Goal: Task Accomplishment & Management: Use online tool/utility

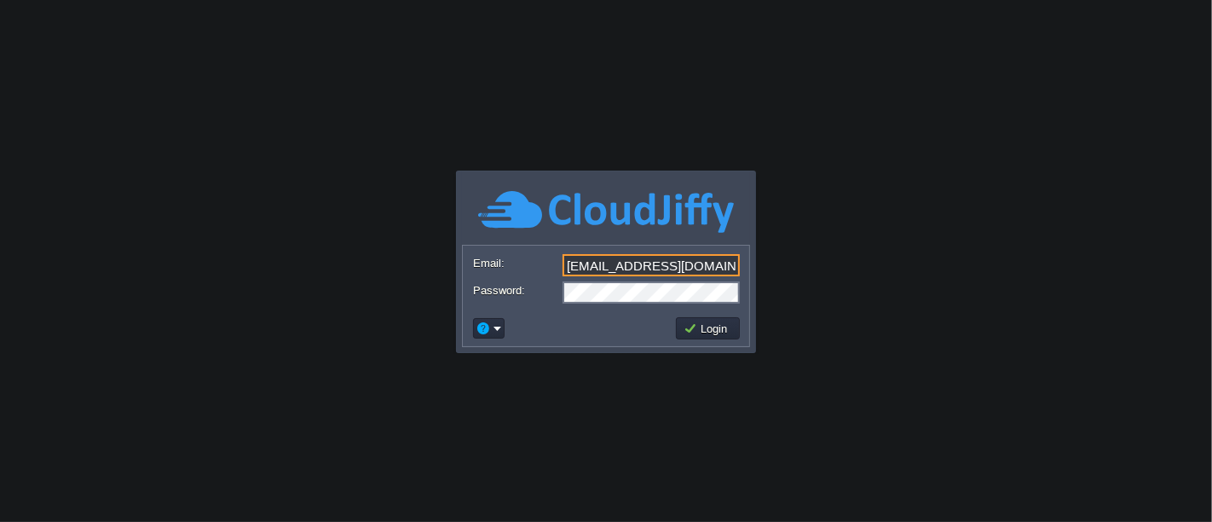
type input "[EMAIL_ADDRESS][DOMAIN_NAME]"
click at [690, 332] on button "Login" at bounding box center [708, 327] width 49 height 15
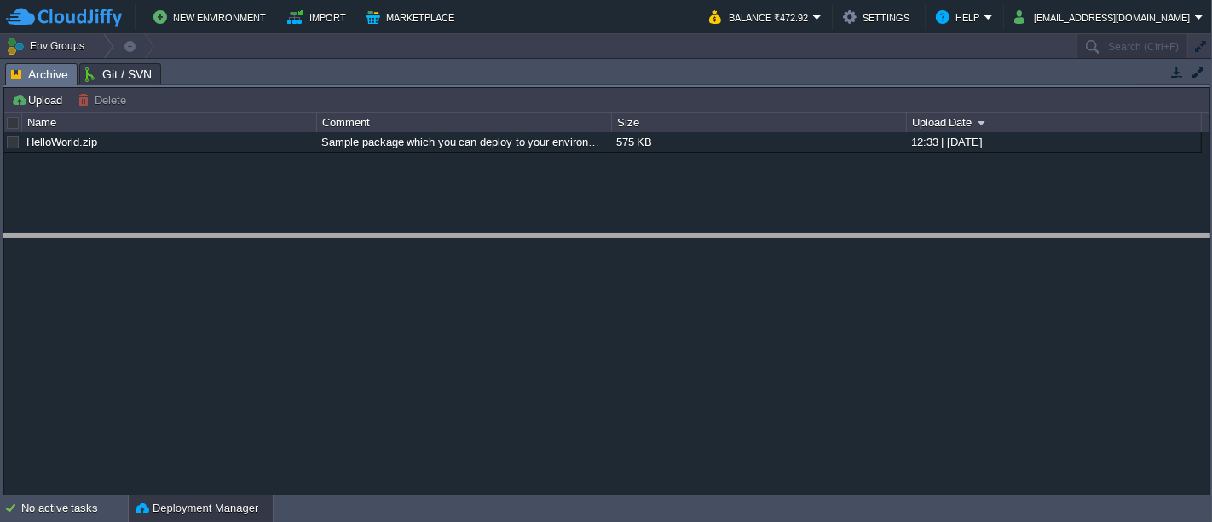
drag, startPoint x: 503, startPoint y: 66, endPoint x: 470, endPoint y: 238, distance: 174.5
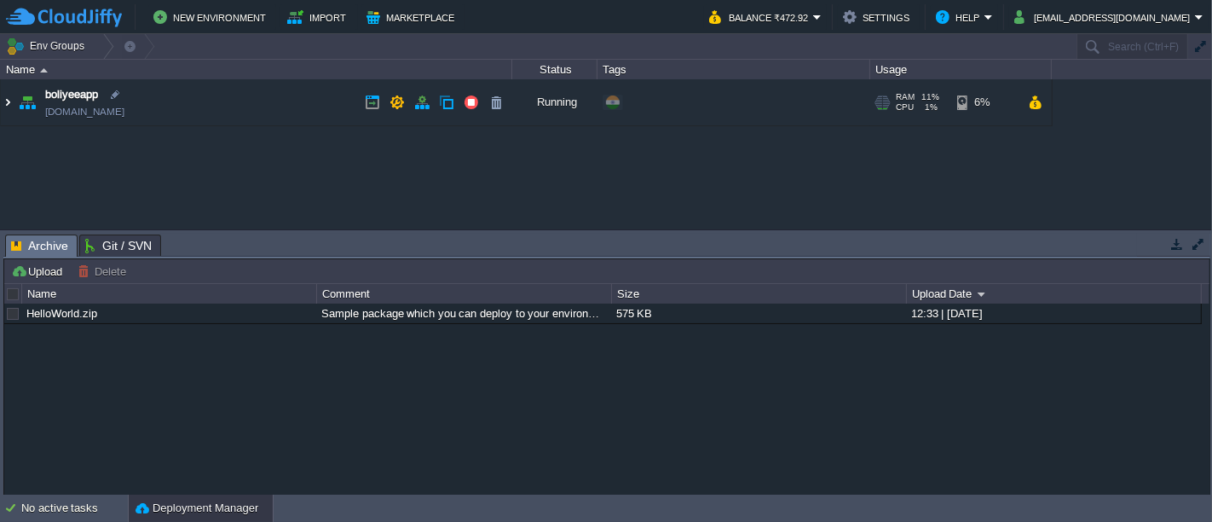
click at [12, 103] on img at bounding box center [8, 102] width 14 height 46
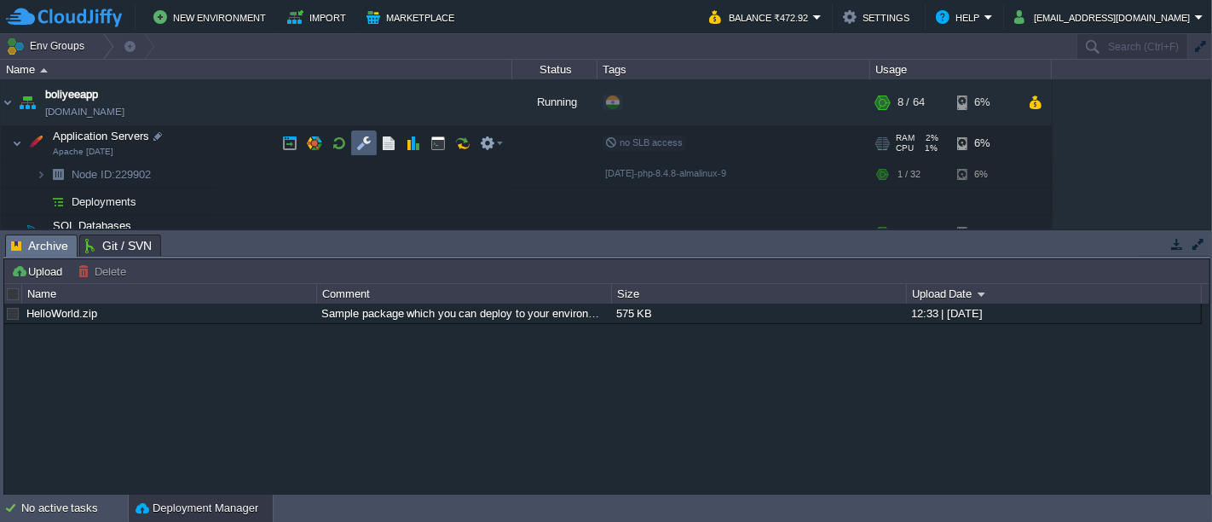
click at [370, 145] on button "button" at bounding box center [363, 143] width 15 height 15
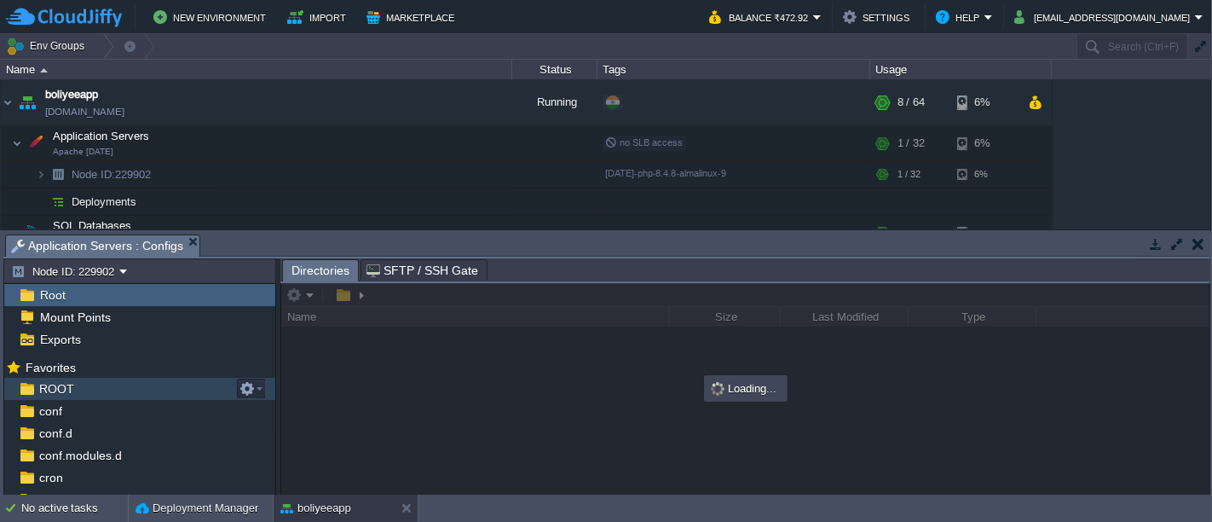
click at [87, 378] on div "ROOT" at bounding box center [139, 389] width 271 height 22
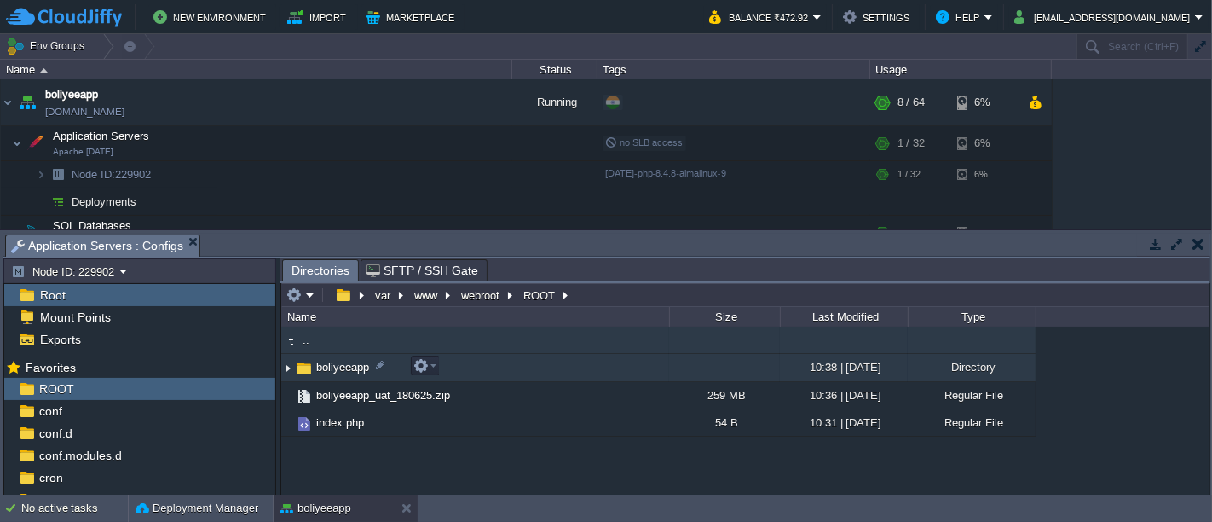
click at [480, 377] on td "boliyeeapp" at bounding box center [475, 368] width 388 height 28
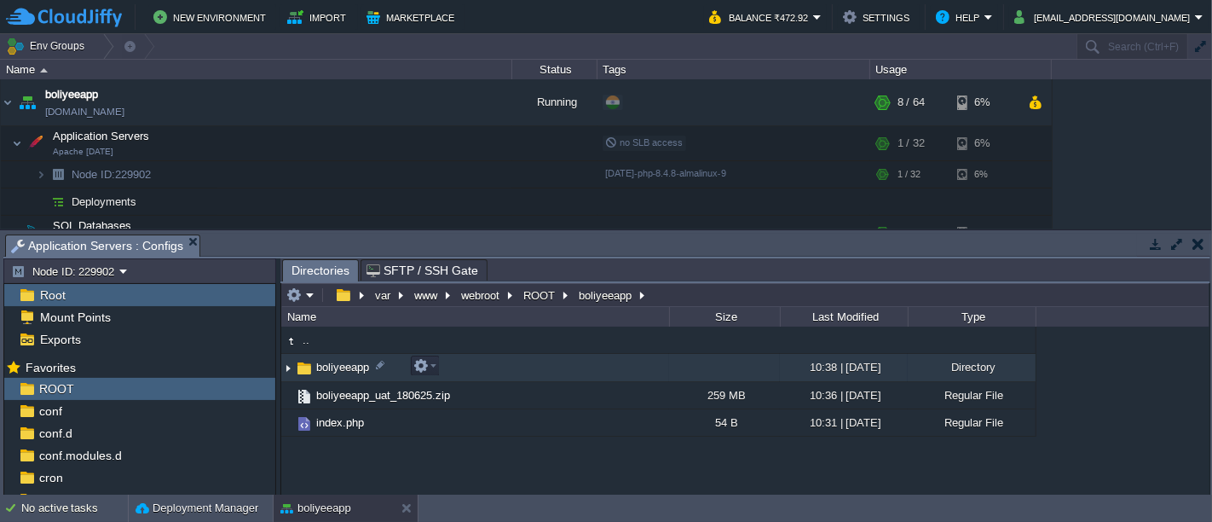
click at [480, 377] on td "boliyeeapp" at bounding box center [475, 368] width 388 height 28
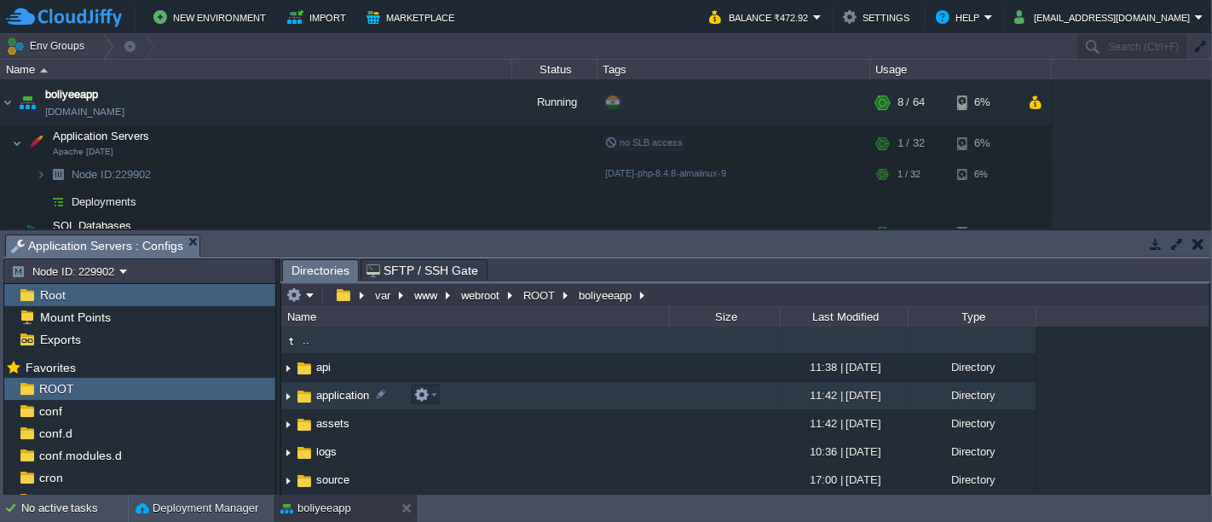
click at [470, 393] on td "application" at bounding box center [475, 396] width 388 height 28
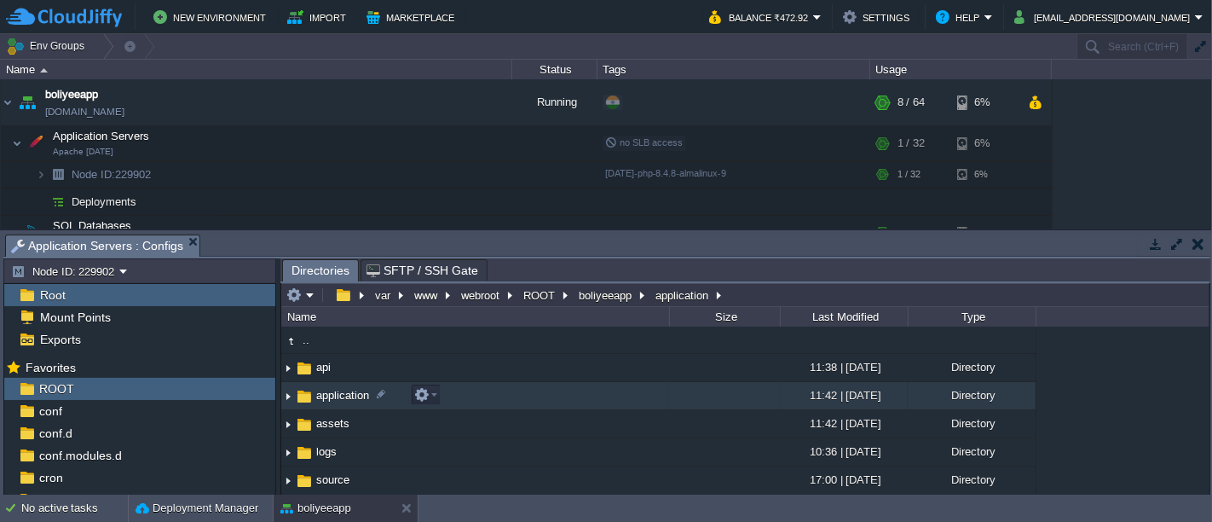
click at [470, 393] on td "application" at bounding box center [475, 396] width 388 height 28
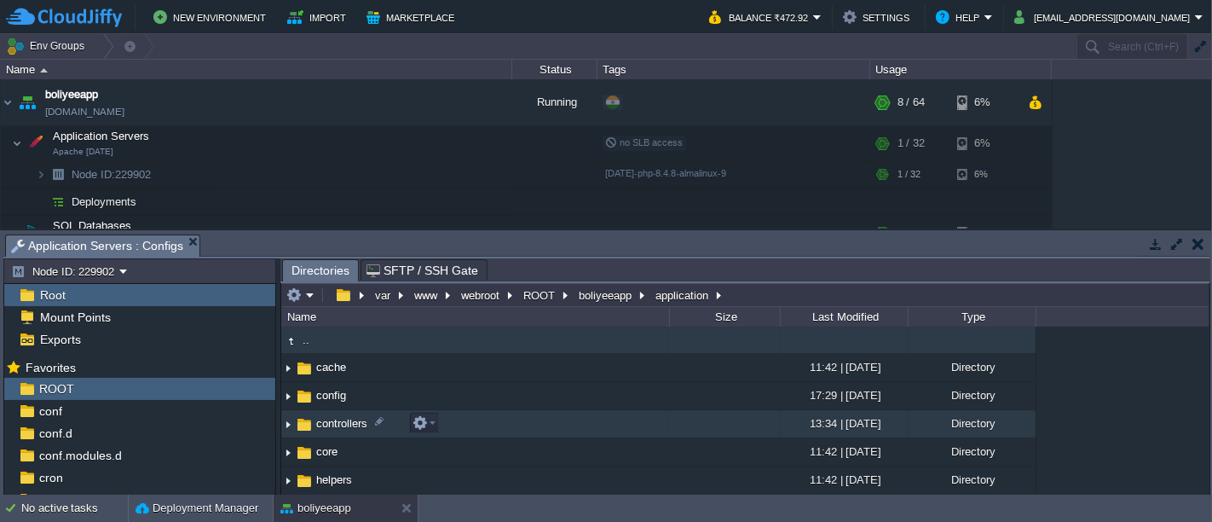
click at [466, 418] on td "controllers" at bounding box center [475, 424] width 388 height 28
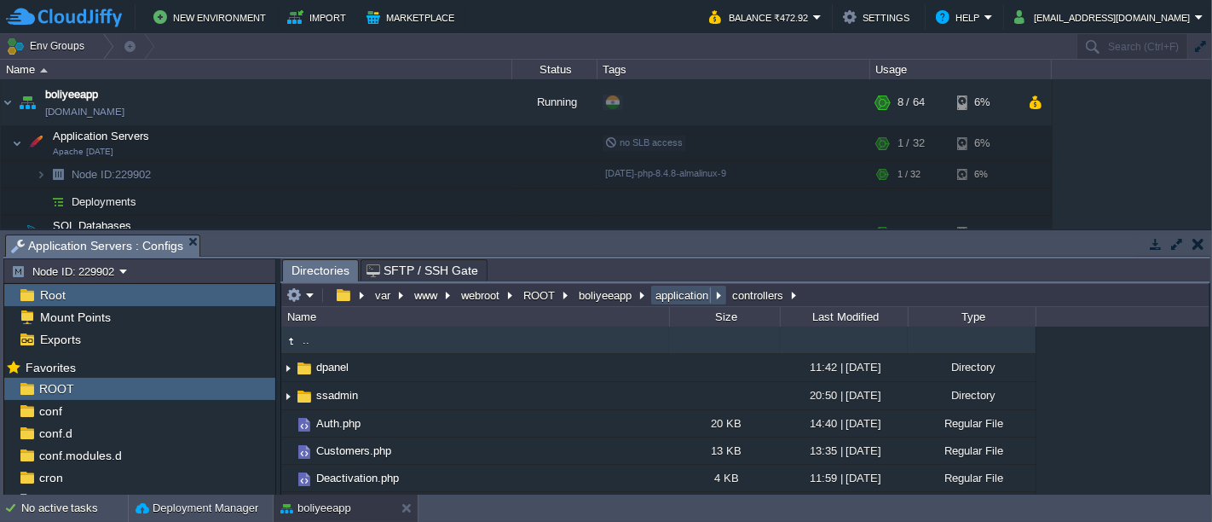
click at [658, 291] on button "application" at bounding box center [683, 294] width 60 height 15
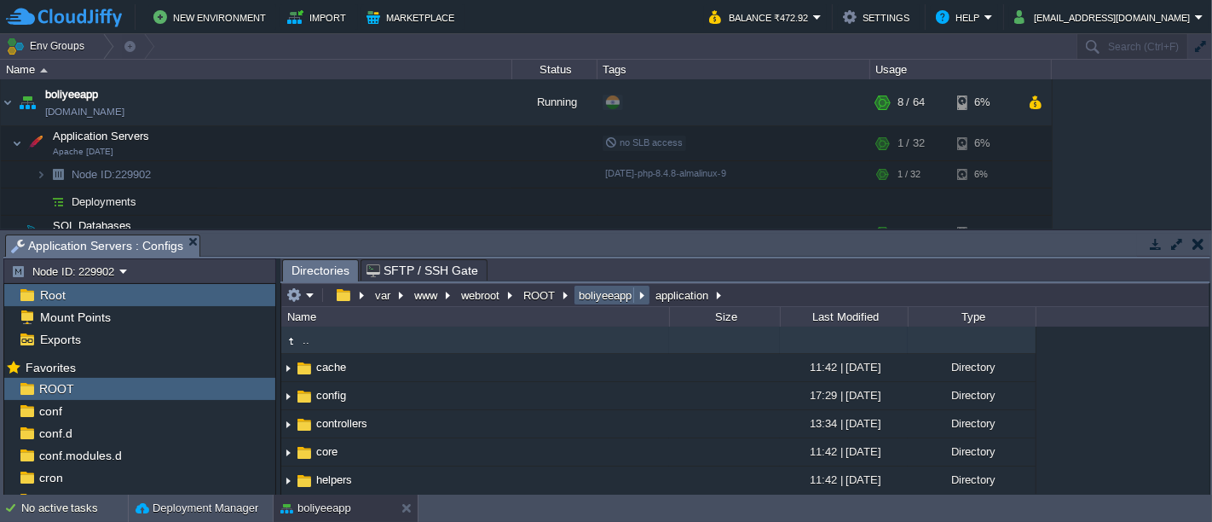
click at [592, 298] on button "boliyeeapp" at bounding box center [606, 294] width 60 height 15
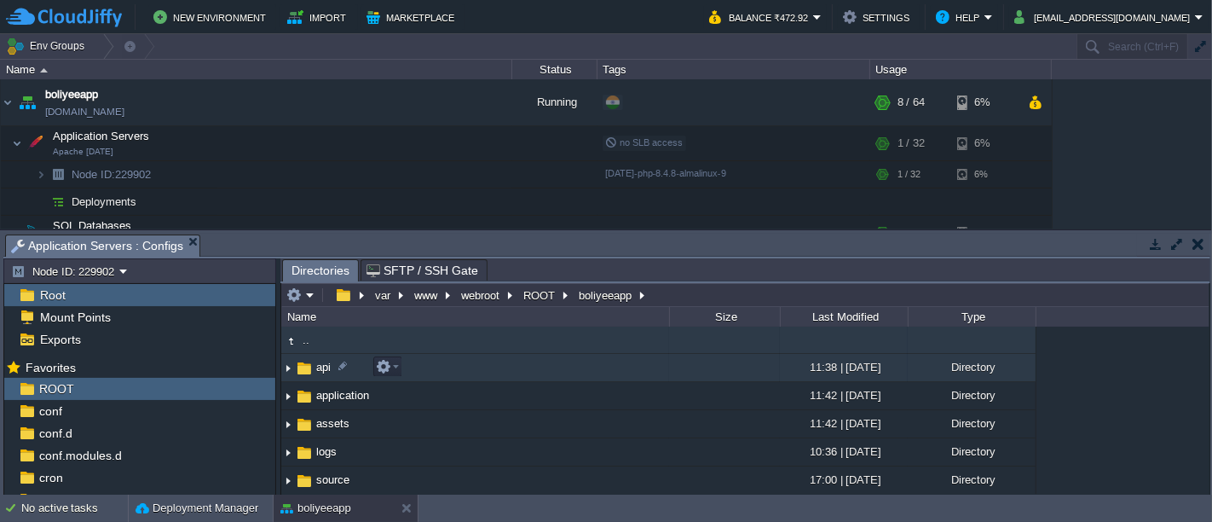
click at [418, 373] on td "api" at bounding box center [475, 368] width 388 height 28
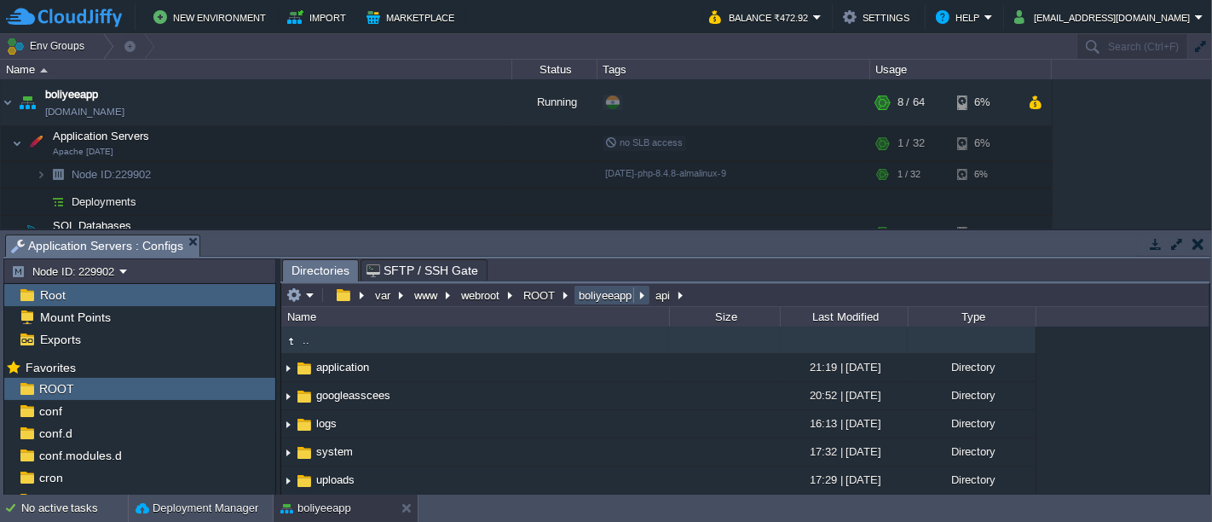
click at [601, 293] on button "boliyeeapp" at bounding box center [606, 294] width 60 height 15
